Goal: Navigation & Orientation: Go to known website

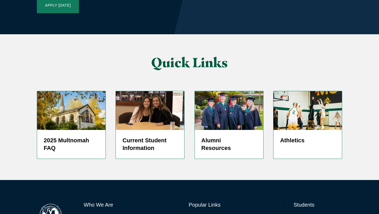
scroll to position [1277, 0]
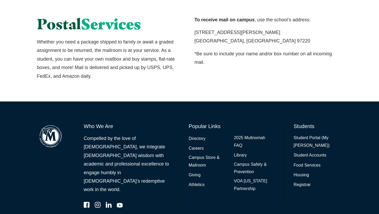
scroll to position [362, 0]
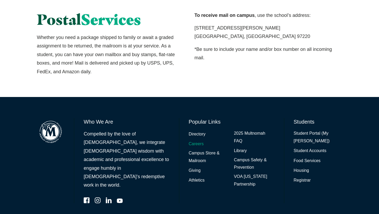
click at [196, 144] on link "Careers" at bounding box center [196, 144] width 15 height 8
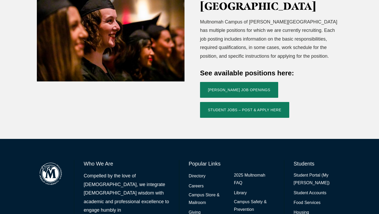
scroll to position [198, 0]
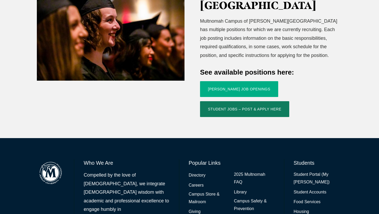
click at [229, 81] on link "[PERSON_NAME] Job Openings" at bounding box center [239, 89] width 78 height 16
